Goal: Task Accomplishment & Management: Manage account settings

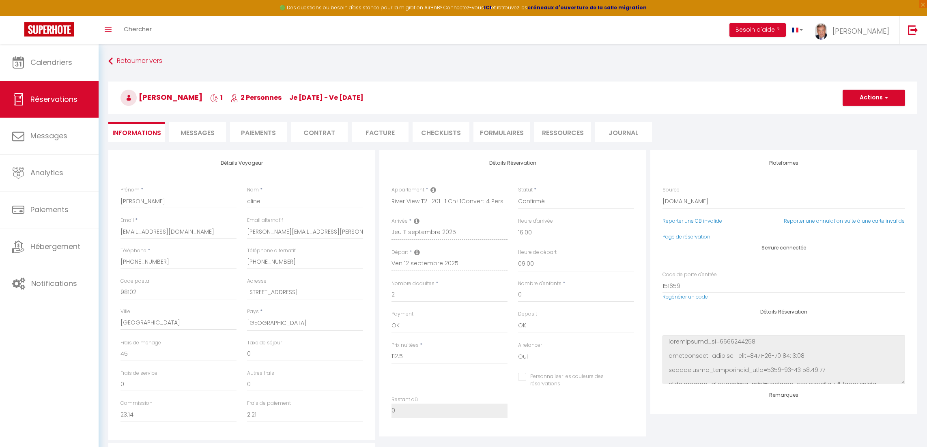
select select "US"
select select "61809"
select select "16:00"
select select "09:00"
select select "2"
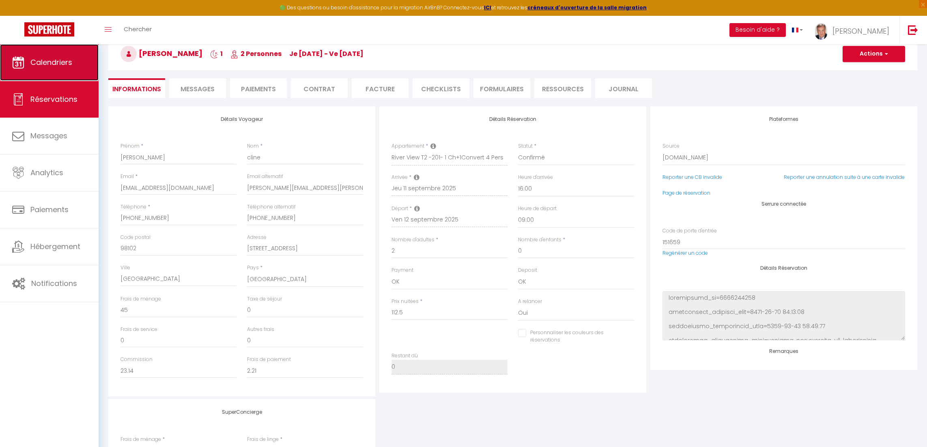
click at [55, 55] on link "Calendriers" at bounding box center [49, 62] width 99 height 36
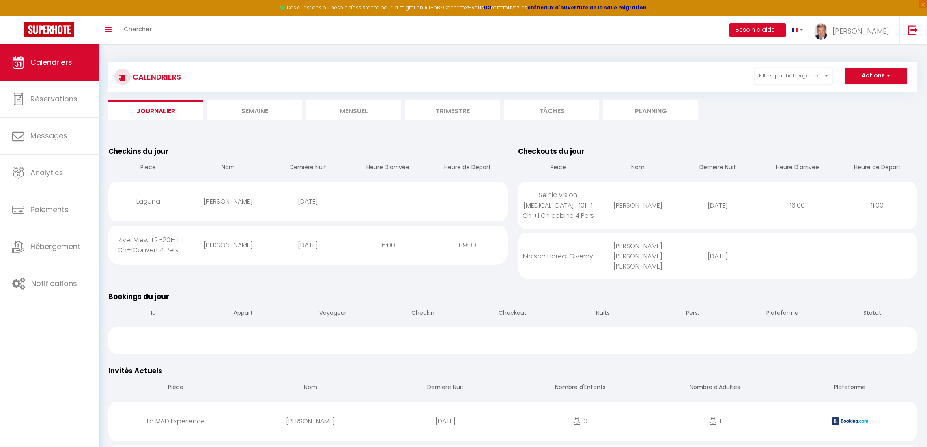
click at [207, 244] on div "[PERSON_NAME]" at bounding box center [228, 245] width 80 height 26
select select "1"
select select "0"
select select "1"
select select
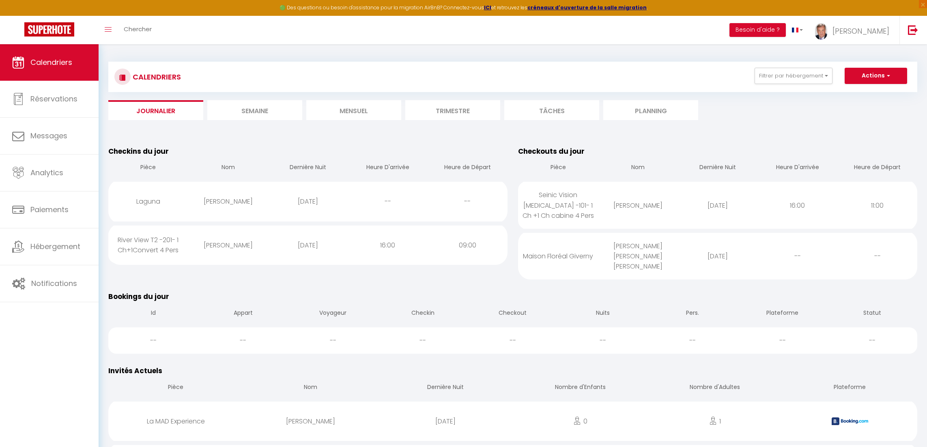
select select
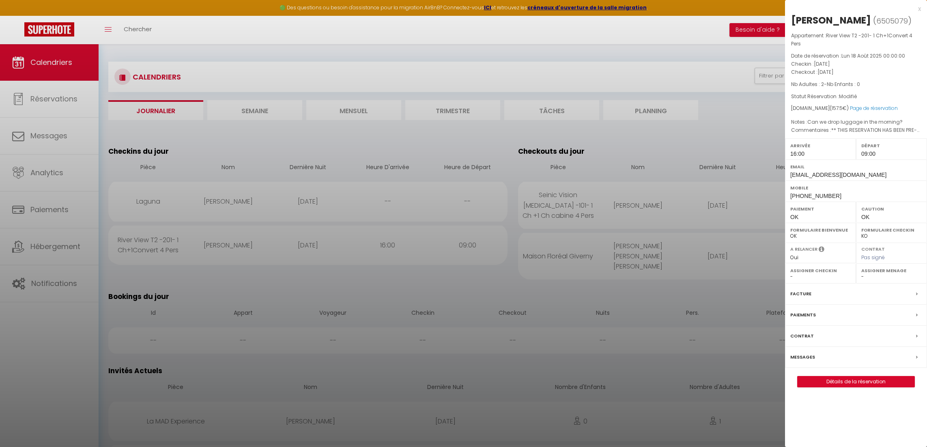
click at [720, 30] on div at bounding box center [463, 223] width 927 height 447
